Goal: Communication & Community: Answer question/provide support

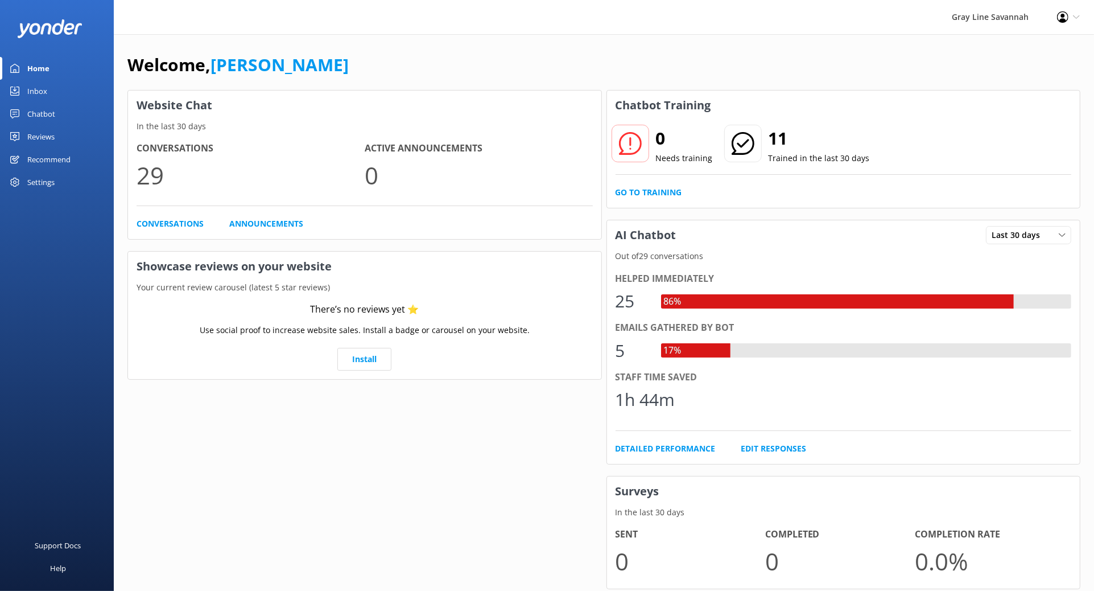
click at [172, 162] on p "29" at bounding box center [251, 175] width 228 height 38
click at [71, 86] on link "Inbox" at bounding box center [57, 91] width 114 height 23
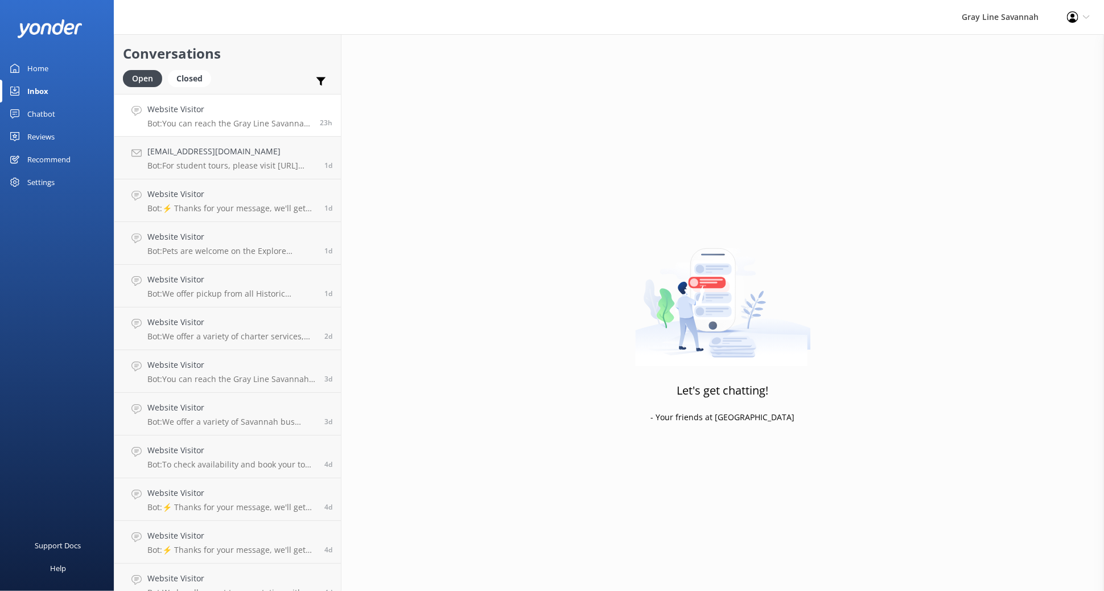
click at [219, 116] on div "Website Visitor Bot: You can reach the Gray Line Savannah team at 912-964-8989 …" at bounding box center [229, 115] width 164 height 24
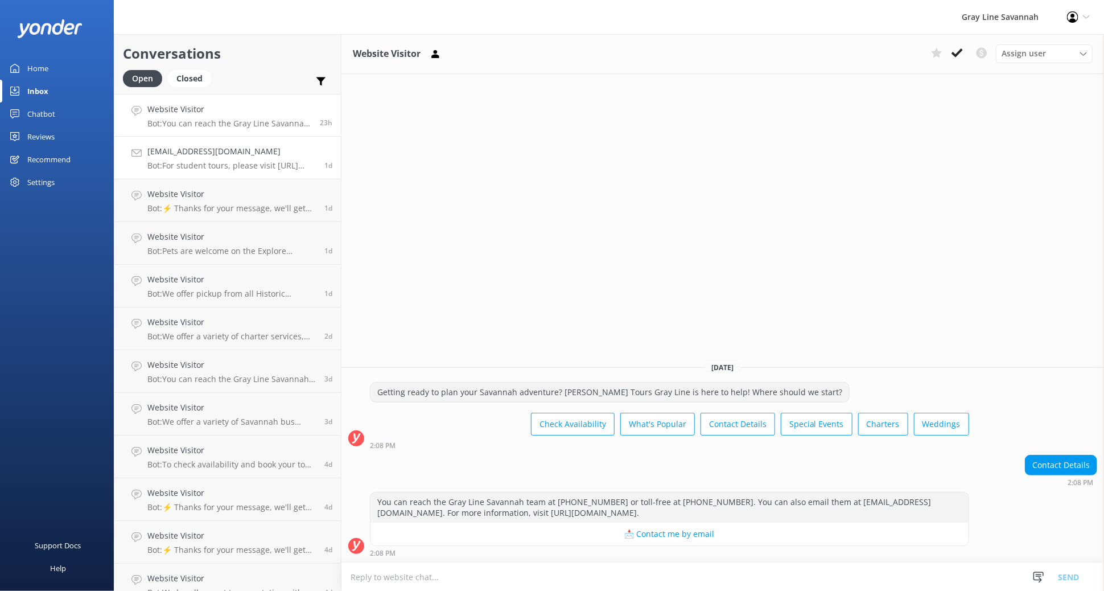
click at [209, 164] on p "Bot: For student tours, please visit [URL][DOMAIN_NAME] for more information or…" at bounding box center [231, 165] width 168 height 10
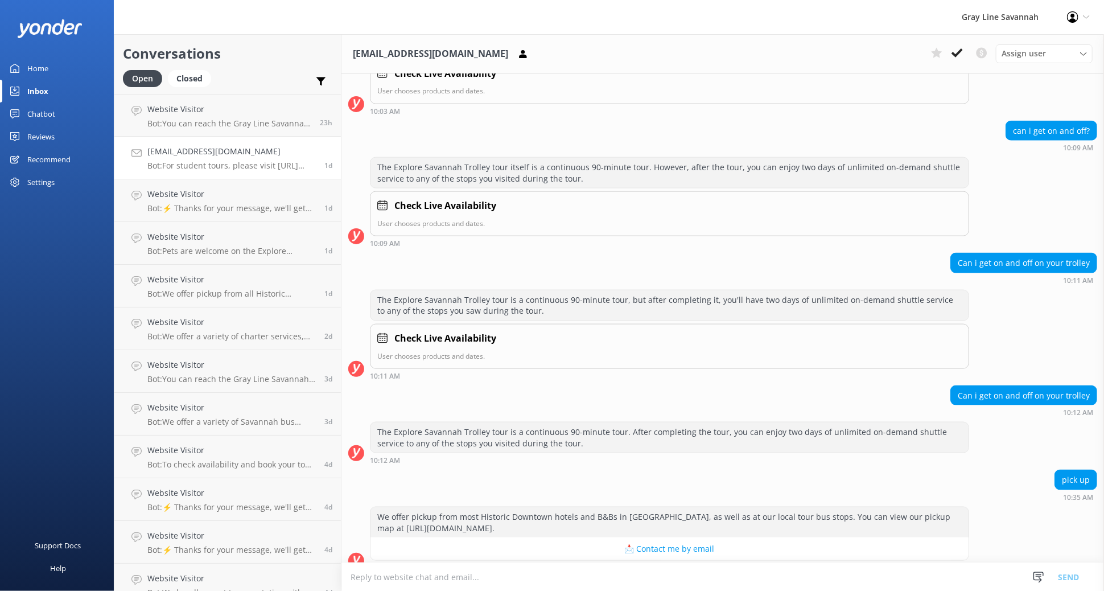
scroll to position [509, 0]
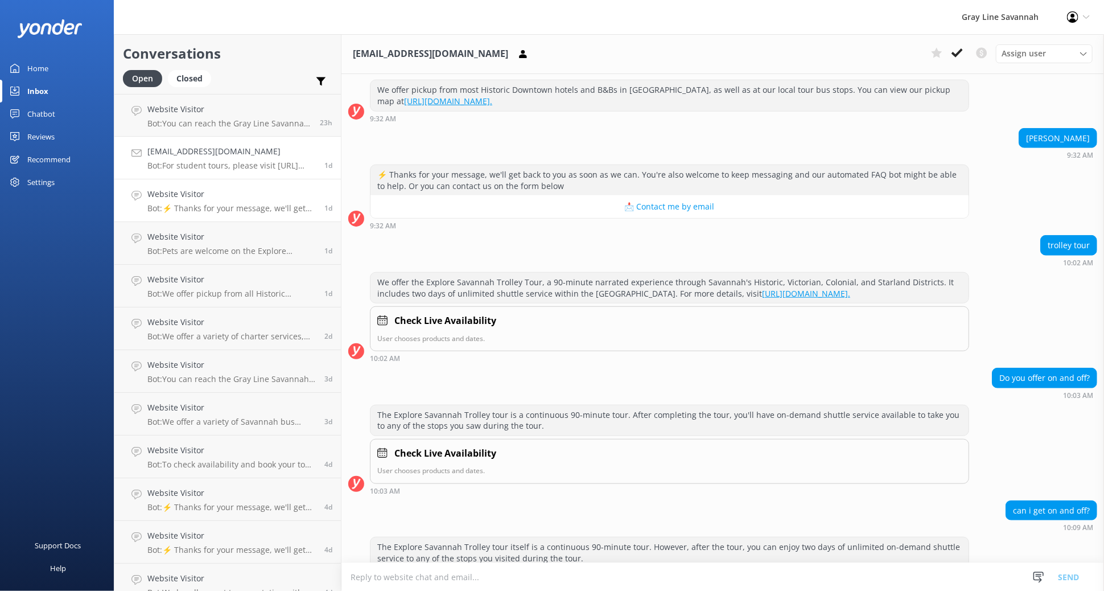
click at [212, 209] on p "Bot: ⚡ Thanks for your message, we'll get back to you as soon as we can. You're…" at bounding box center [231, 208] width 168 height 10
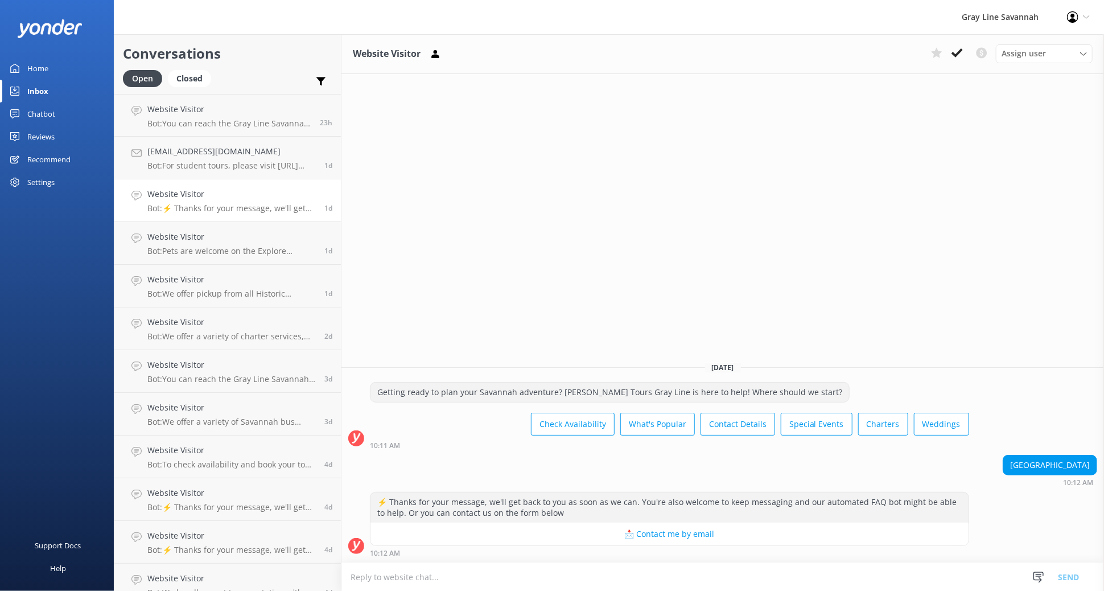
click at [203, 90] on div "Open Closed" at bounding box center [170, 83] width 94 height 27
click at [220, 129] on link "Website Visitor Bot: You can reach the Gray Line Savannah team at [PHONE_NUMBER…" at bounding box center [227, 115] width 226 height 43
click at [216, 153] on h4 "[EMAIL_ADDRESS][DOMAIN_NAME]" at bounding box center [231, 151] width 168 height 13
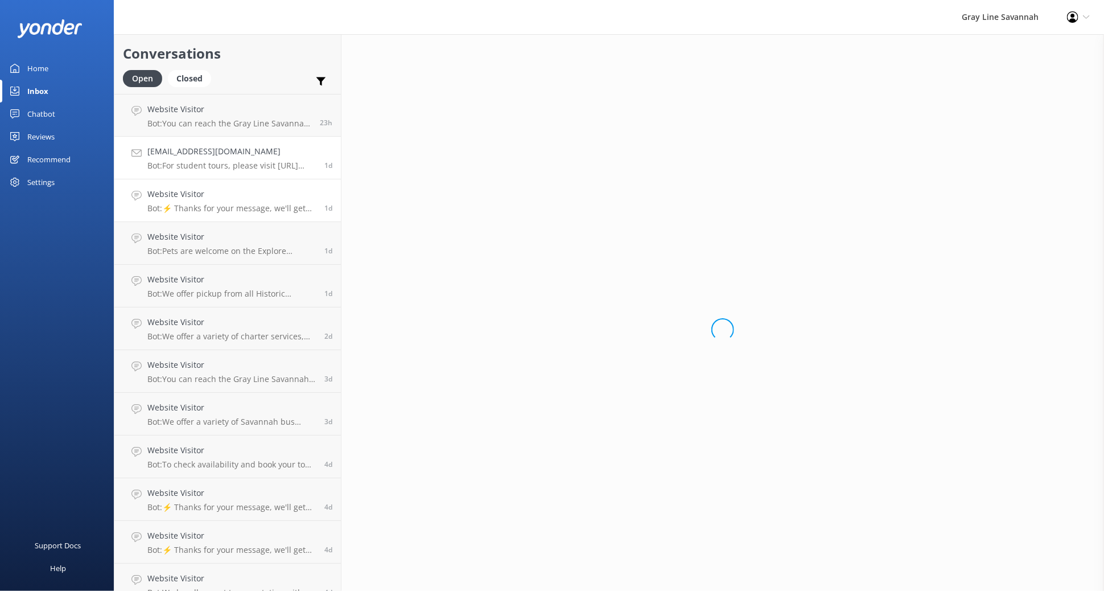
click at [219, 199] on h4 "Website Visitor" at bounding box center [231, 194] width 168 height 13
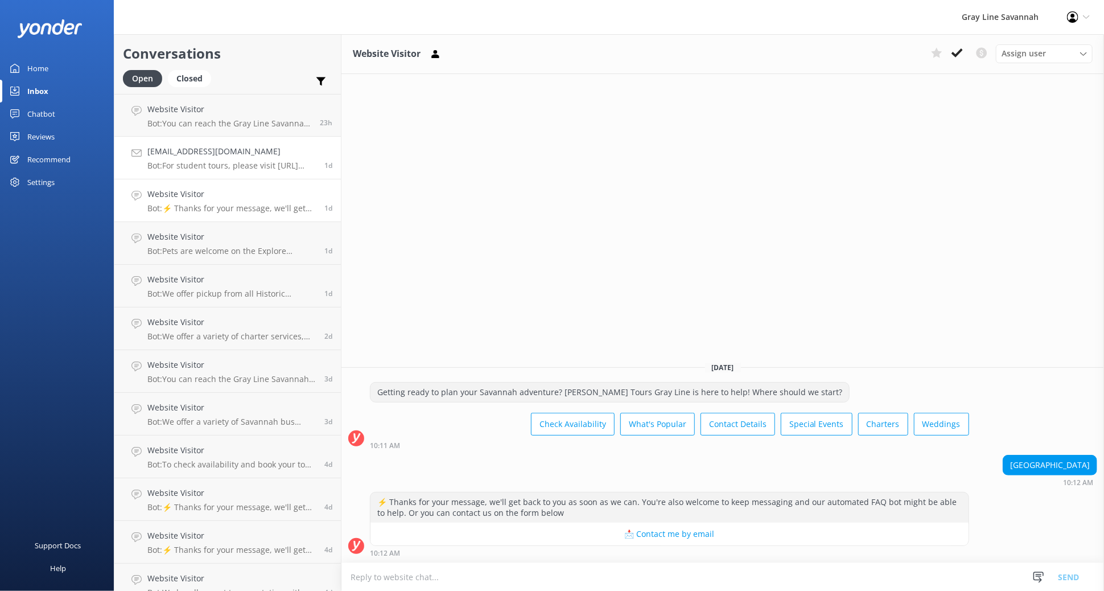
click at [232, 162] on p "Bot: For student tours, please visit [URL][DOMAIN_NAME] for more information or…" at bounding box center [231, 165] width 168 height 10
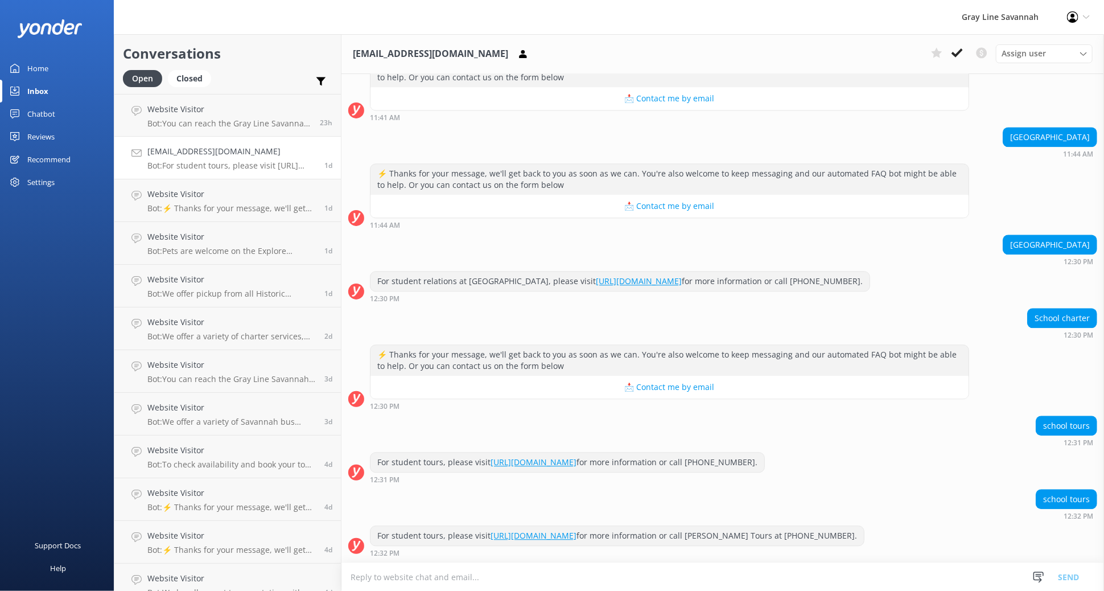
scroll to position [1647, 0]
click at [239, 200] on h4 "Website Visitor" at bounding box center [231, 194] width 168 height 13
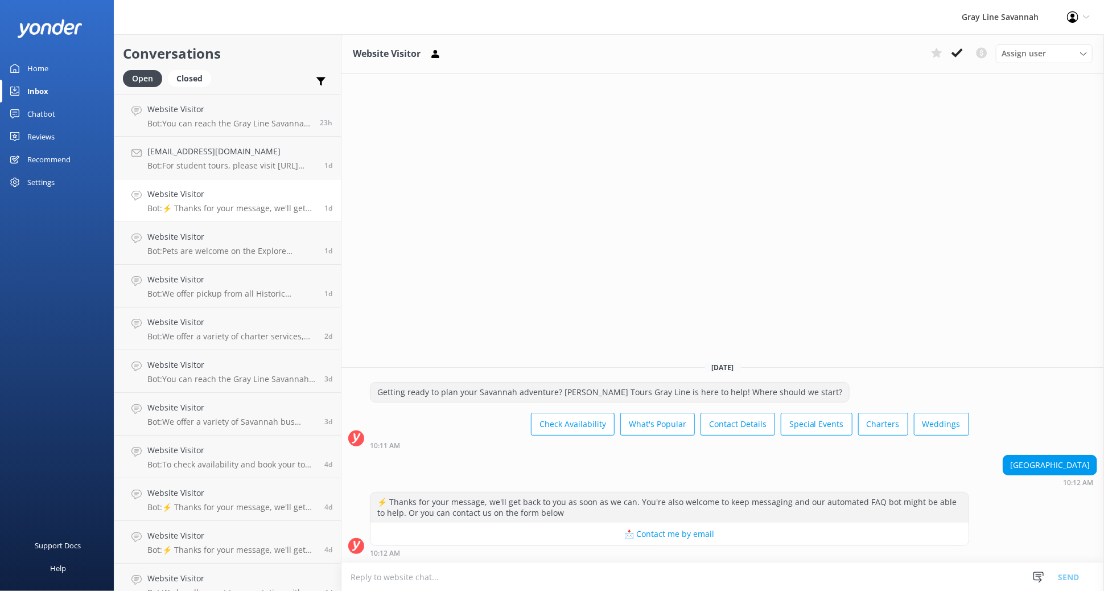
click at [613, 577] on textarea at bounding box center [722, 577] width 763 height 28
click at [231, 250] on p "Bot: Pets are welcome on the Explore Savannah Trolley Tour and the 360° Panoram…" at bounding box center [231, 251] width 168 height 10
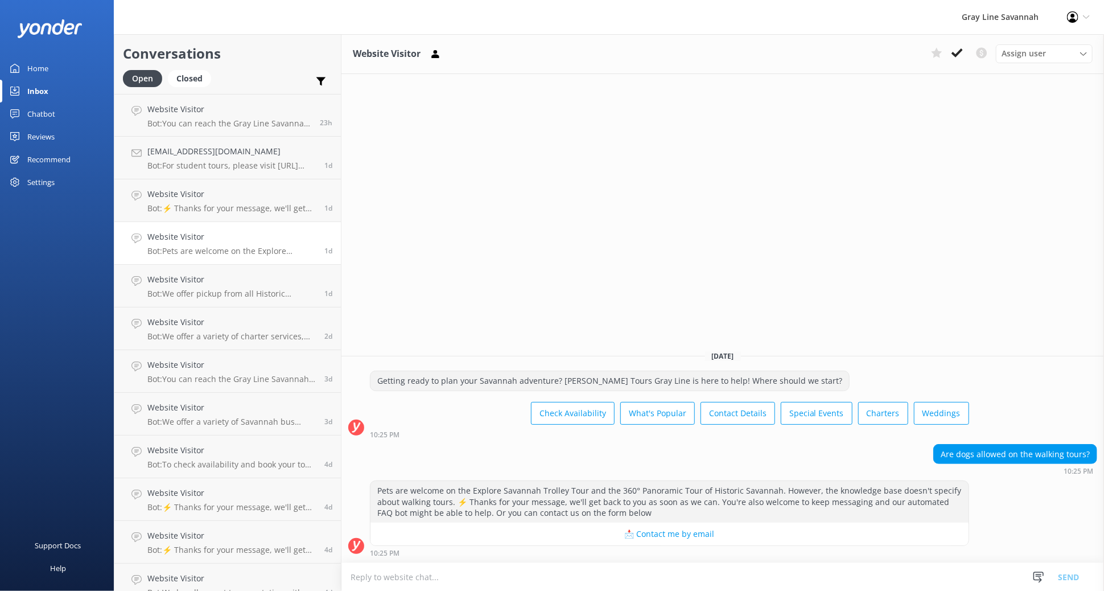
click at [973, 455] on div "Are dogs allowed on the walking tours?" at bounding box center [1015, 453] width 163 height 19
click at [215, 297] on p "Bot: We offer pickup from all Historic Downtown hotels and B&Bs in [GEOGRAPHIC_…" at bounding box center [231, 294] width 168 height 10
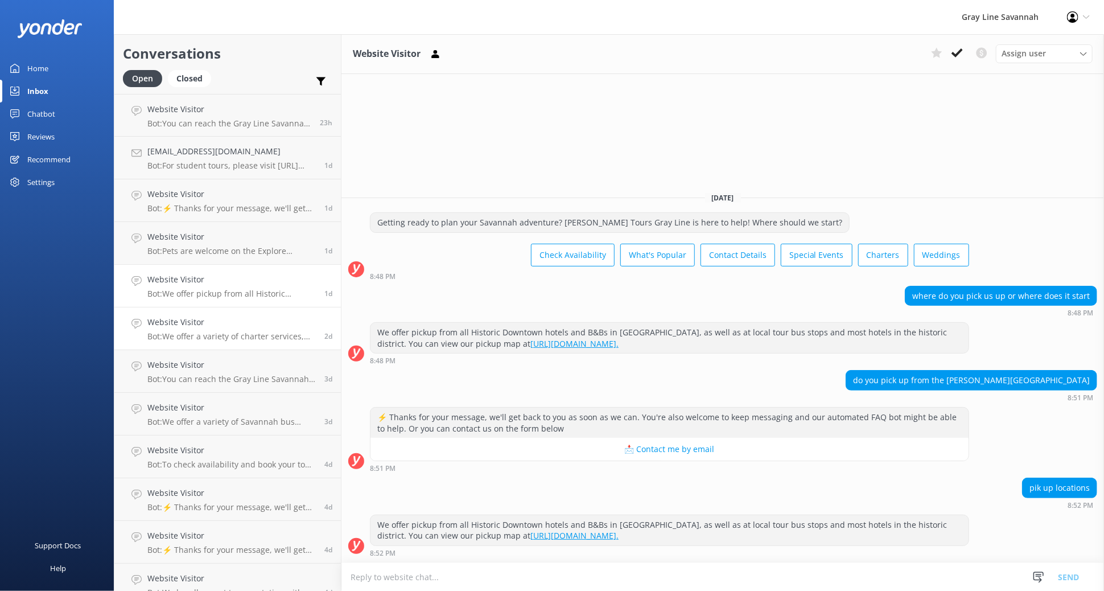
click at [226, 333] on p "Bot: We offer a variety of charter services, including corporate, convention, a…" at bounding box center [231, 336] width 168 height 10
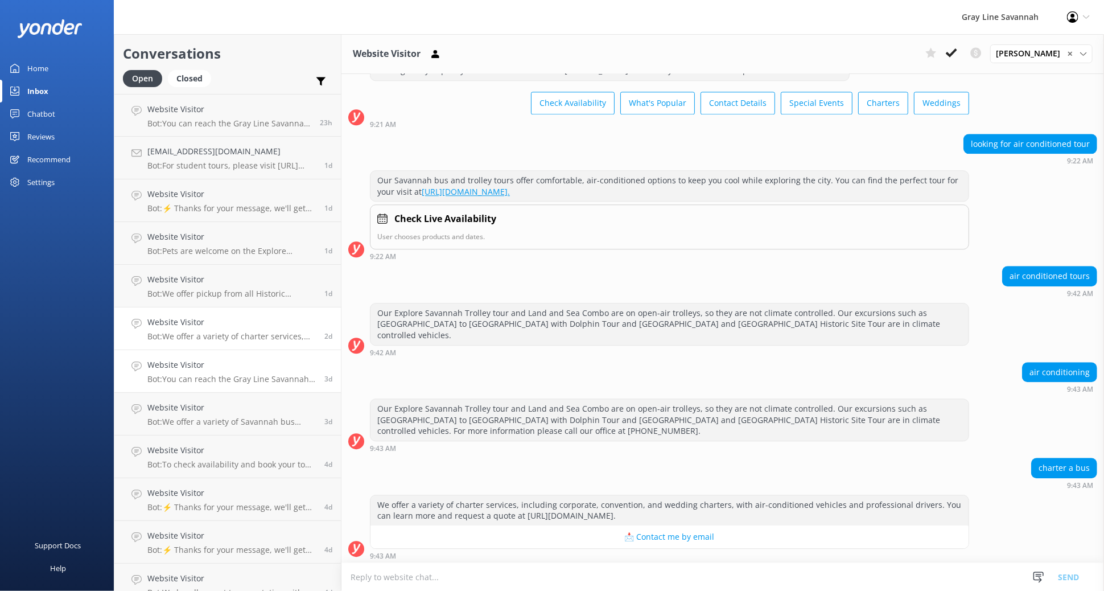
scroll to position [1792, 0]
click at [229, 371] on div "Website Visitor Bot: You can reach the Gray Line Savannah team at [PHONE_NUMBER…" at bounding box center [231, 371] width 168 height 25
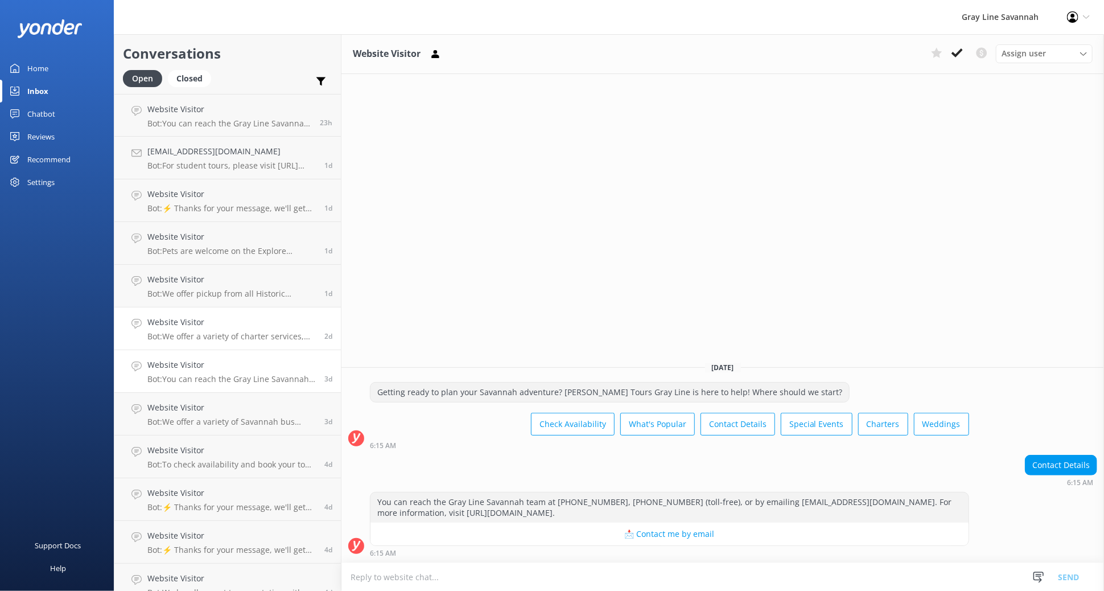
click at [230, 331] on p "Bot: We offer a variety of charter services, including corporate, convention, a…" at bounding box center [231, 336] width 168 height 10
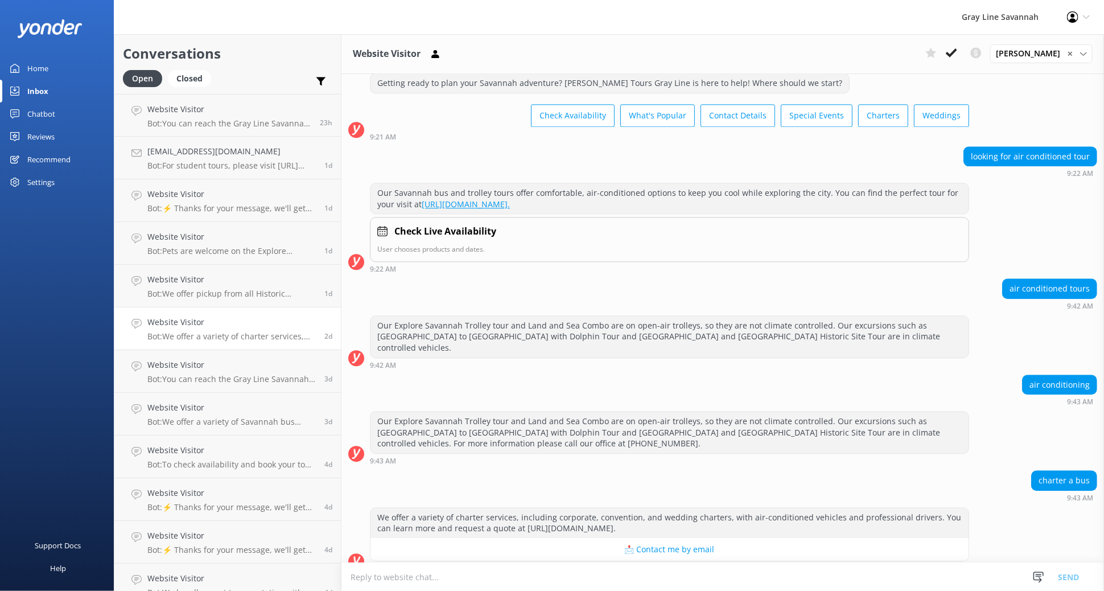
scroll to position [1792, 0]
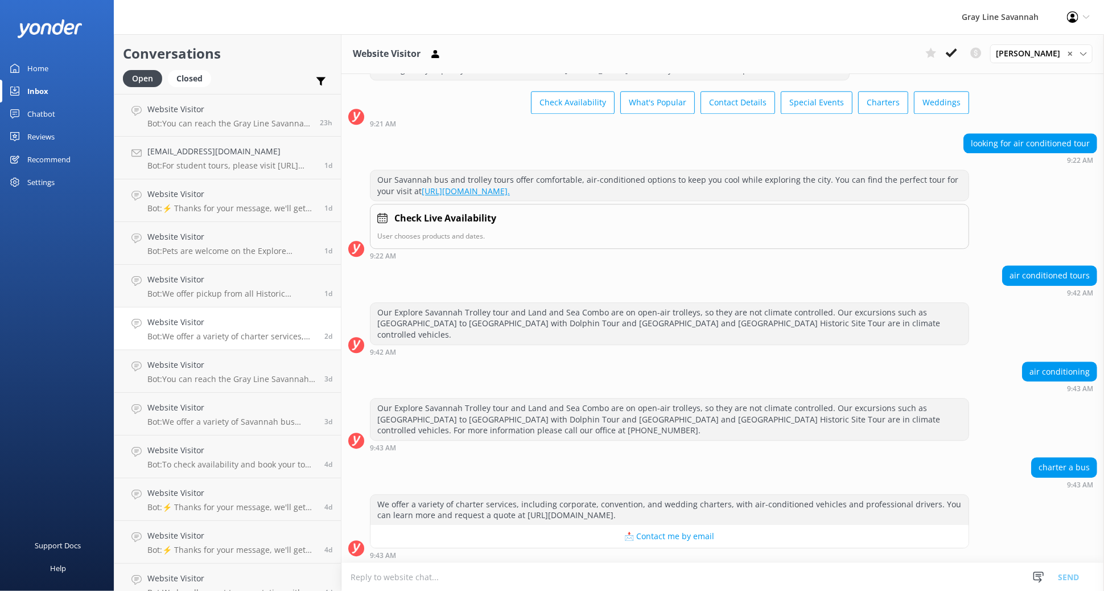
drag, startPoint x: 437, startPoint y: 513, endPoint x: 820, endPoint y: 514, distance: 383.0
click at [820, 514] on div "We offer a variety of charter services, including corporate, convention, and we…" at bounding box center [669, 510] width 598 height 30
click at [214, 367] on h4 "Website Visitor" at bounding box center [231, 365] width 168 height 13
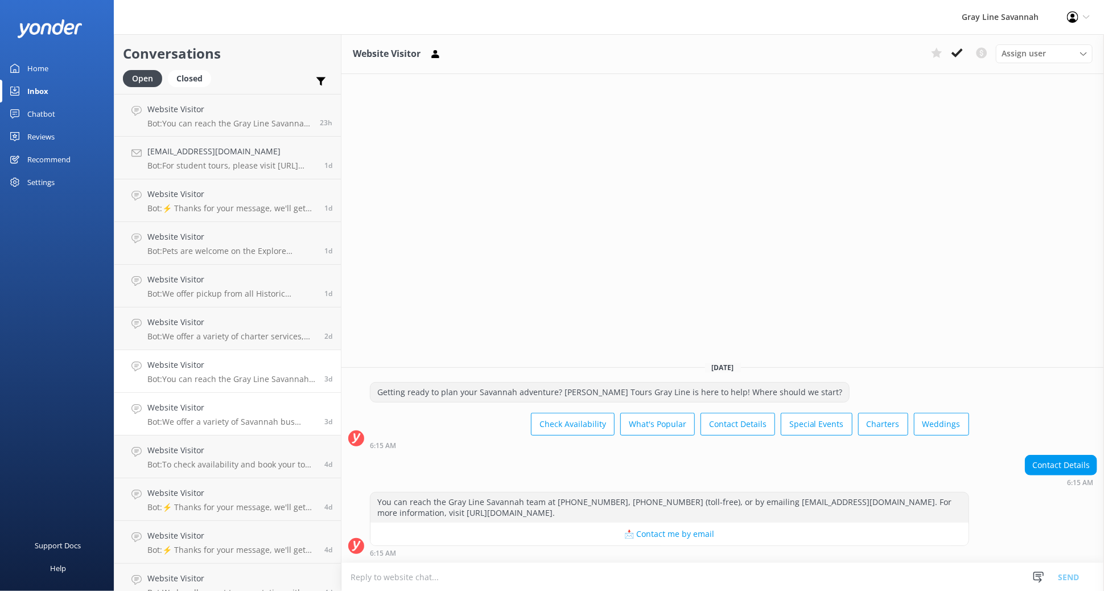
click at [237, 415] on div "Website Visitor Bot: We offer a variety of Savannah bus tours, all in air-condi…" at bounding box center [231, 413] width 168 height 25
click at [236, 450] on h4 "Website Visitor" at bounding box center [231, 450] width 168 height 13
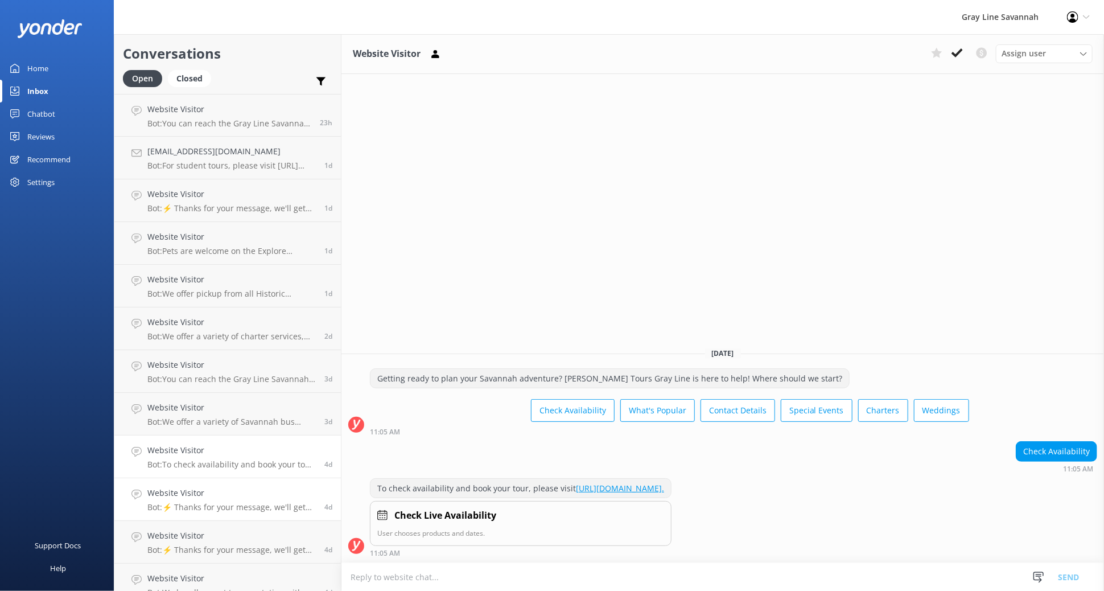
click at [245, 502] on p "Bot: ⚡ Thanks for your message, we'll get back to you as soon as we can. You're…" at bounding box center [231, 507] width 168 height 10
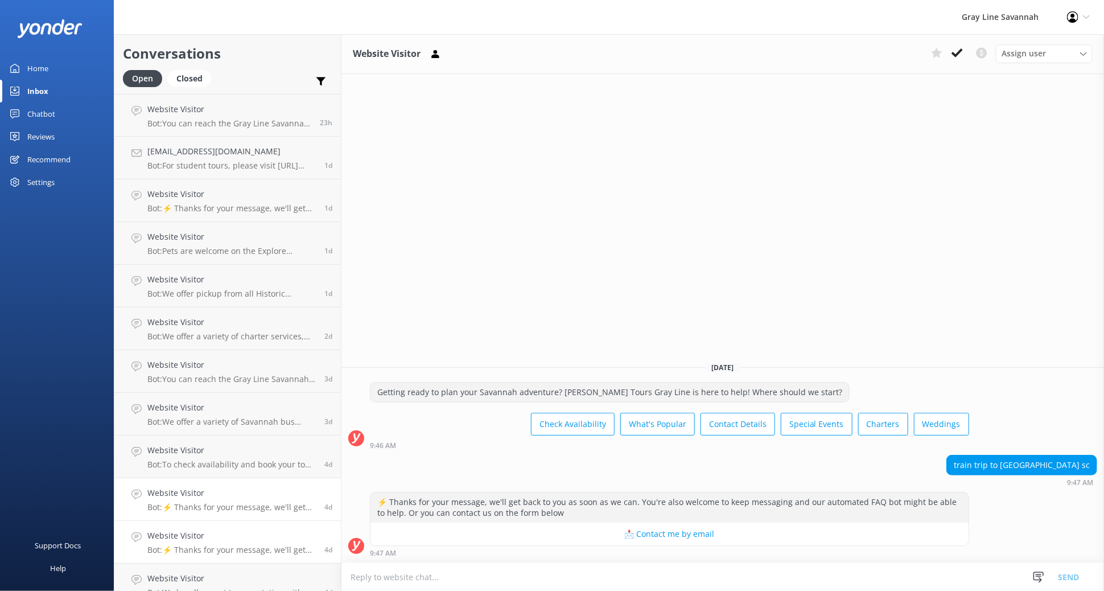
click at [239, 540] on h4 "Website Visitor" at bounding box center [231, 535] width 168 height 13
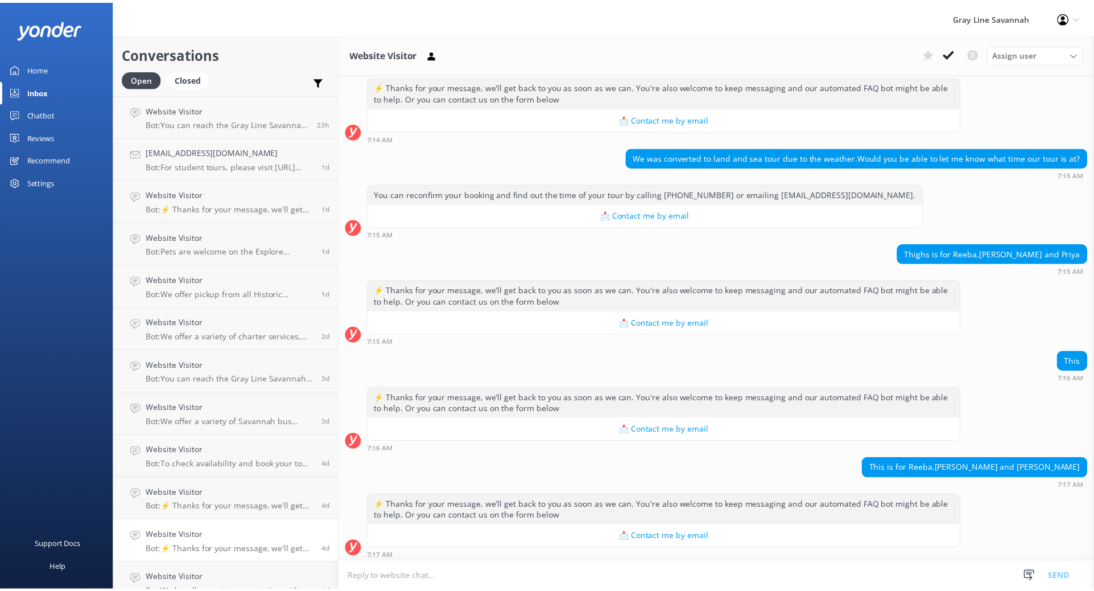
scroll to position [213, 0]
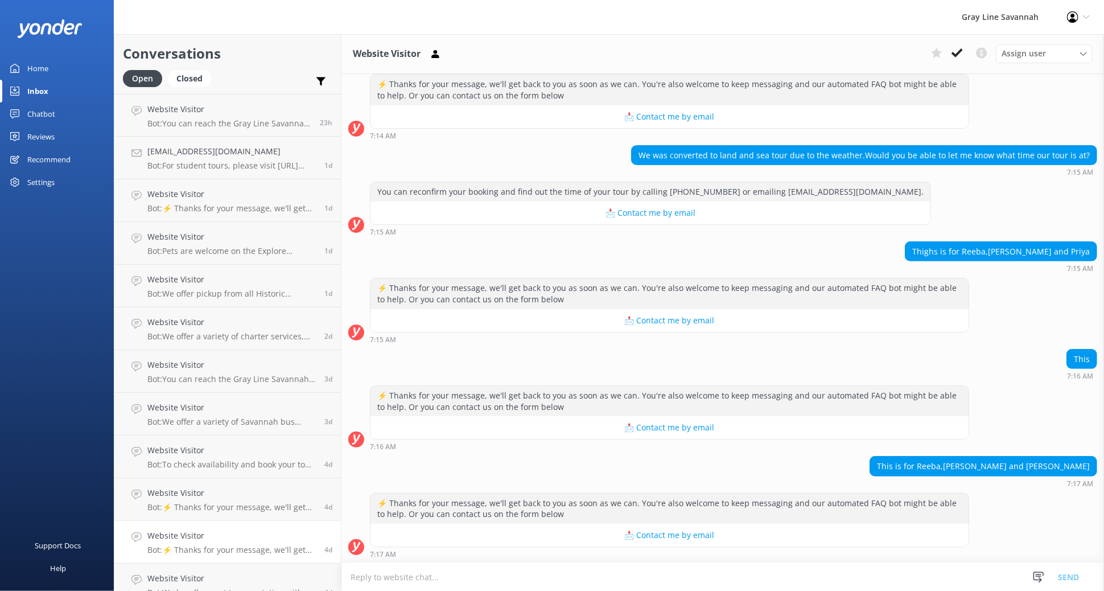
click at [65, 68] on link "Home" at bounding box center [57, 68] width 114 height 23
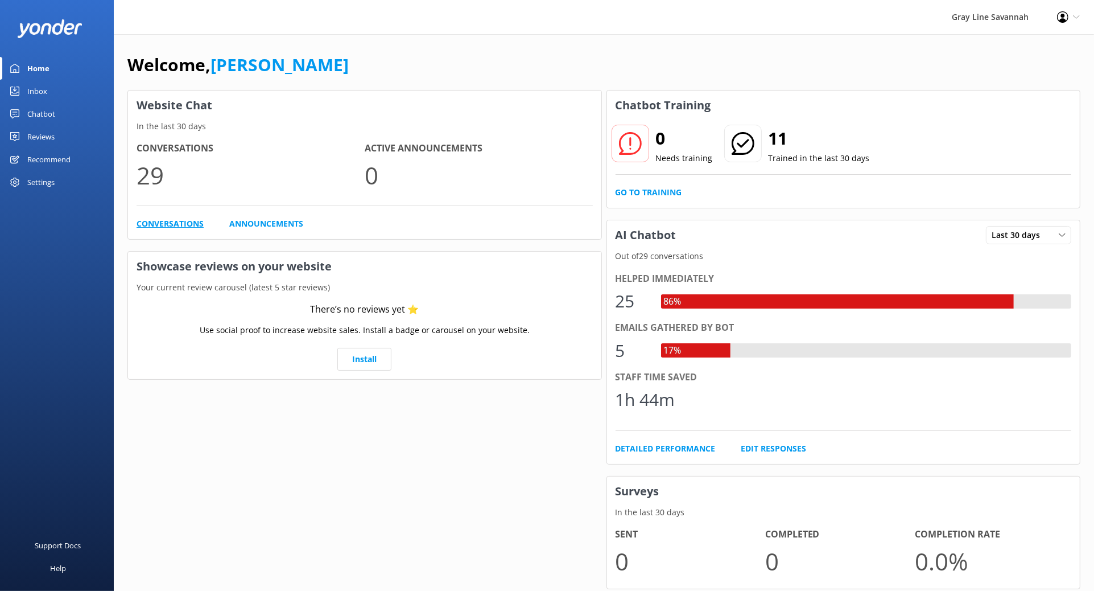
click at [191, 224] on link "Conversations" at bounding box center [170, 223] width 67 height 13
